Goal: Information Seeking & Learning: Learn about a topic

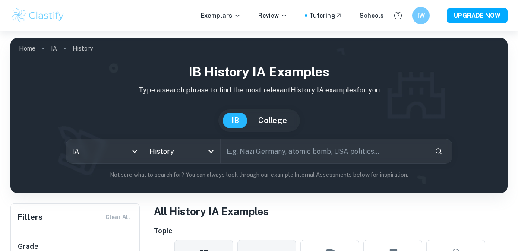
scroll to position [136, 0]
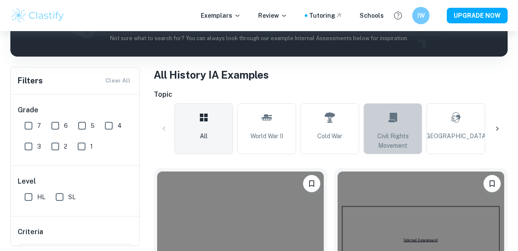
click at [382, 122] on link "Civil Rights Movement" at bounding box center [393, 128] width 59 height 51
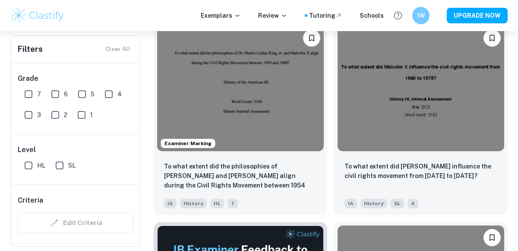
scroll to position [285, 0]
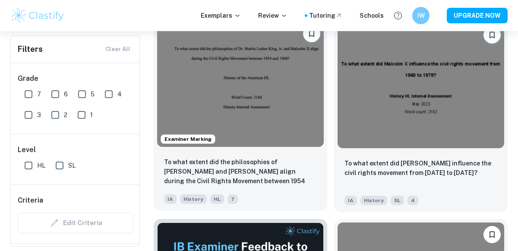
click at [244, 116] on img at bounding box center [240, 84] width 167 height 125
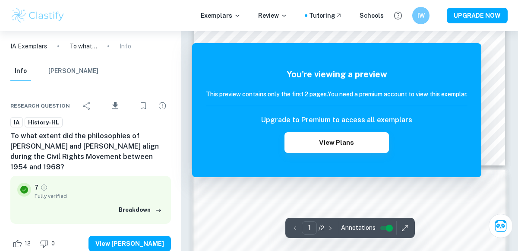
scroll to position [280, 0]
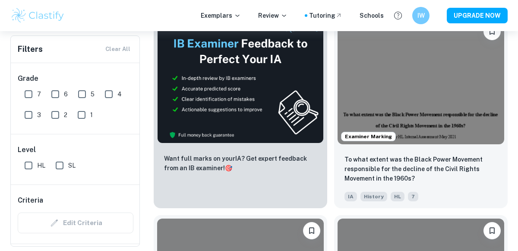
scroll to position [490, 0]
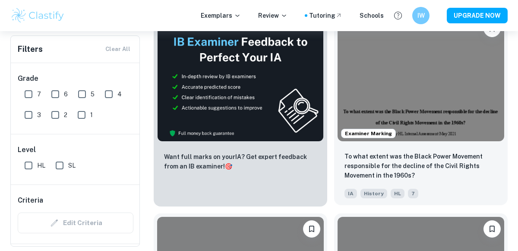
click at [396, 106] on img at bounding box center [421, 78] width 167 height 125
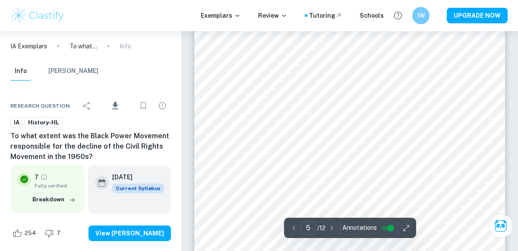
scroll to position [1978, 0]
click at [333, 15] on div "Tutoring" at bounding box center [325, 15] width 33 height 9
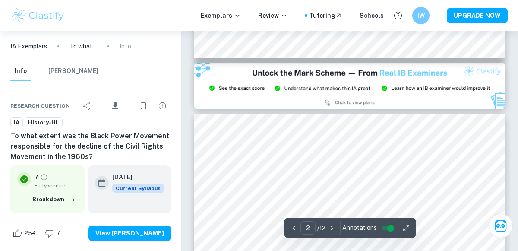
type input "3"
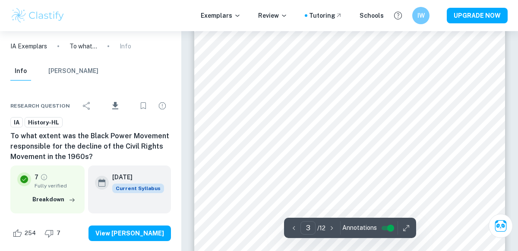
scroll to position [1025, 0]
